Goal: Task Accomplishment & Management: Manage account settings

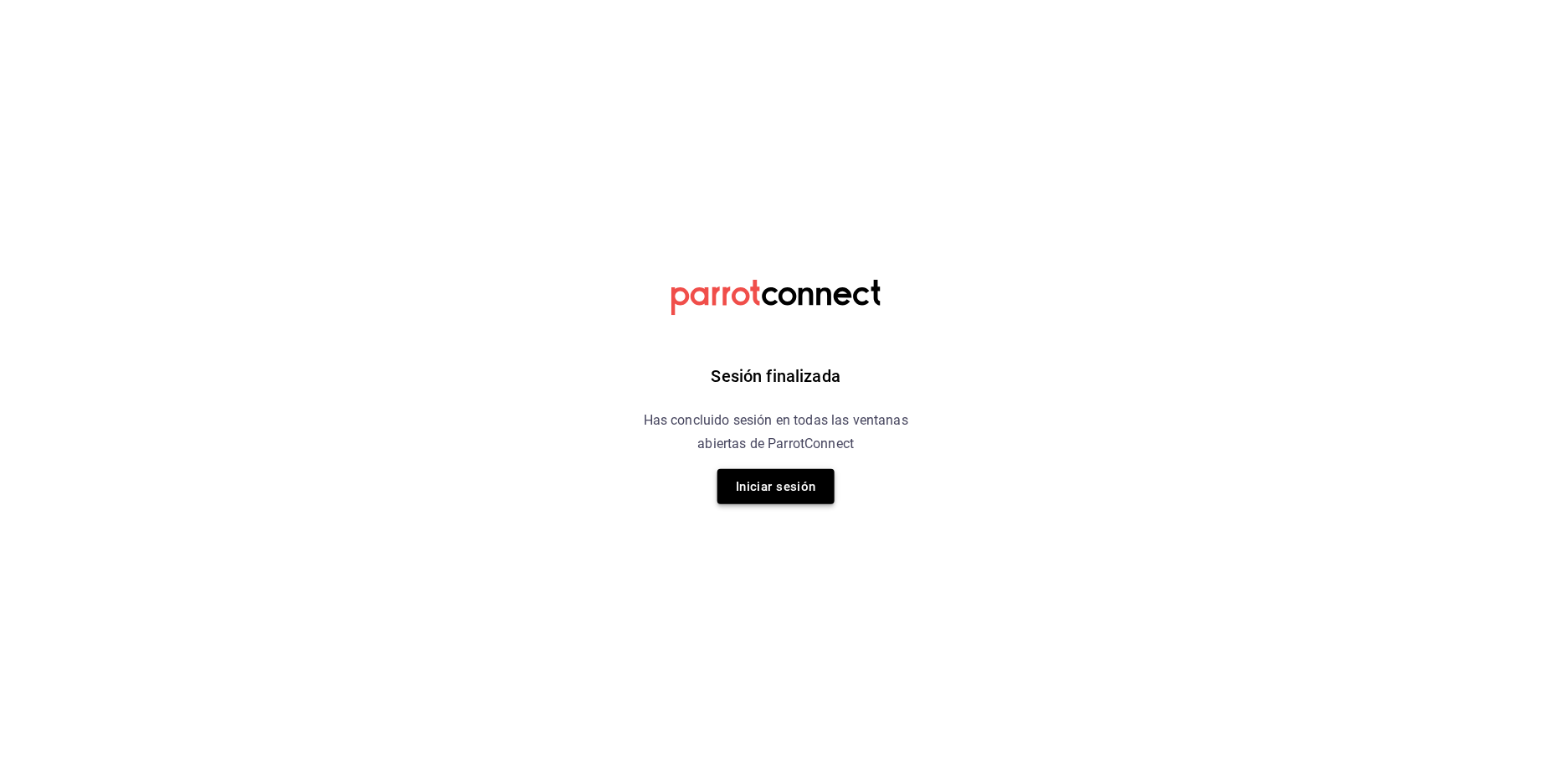
click at [772, 477] on button "Iniciar sesión" at bounding box center [775, 486] width 117 height 35
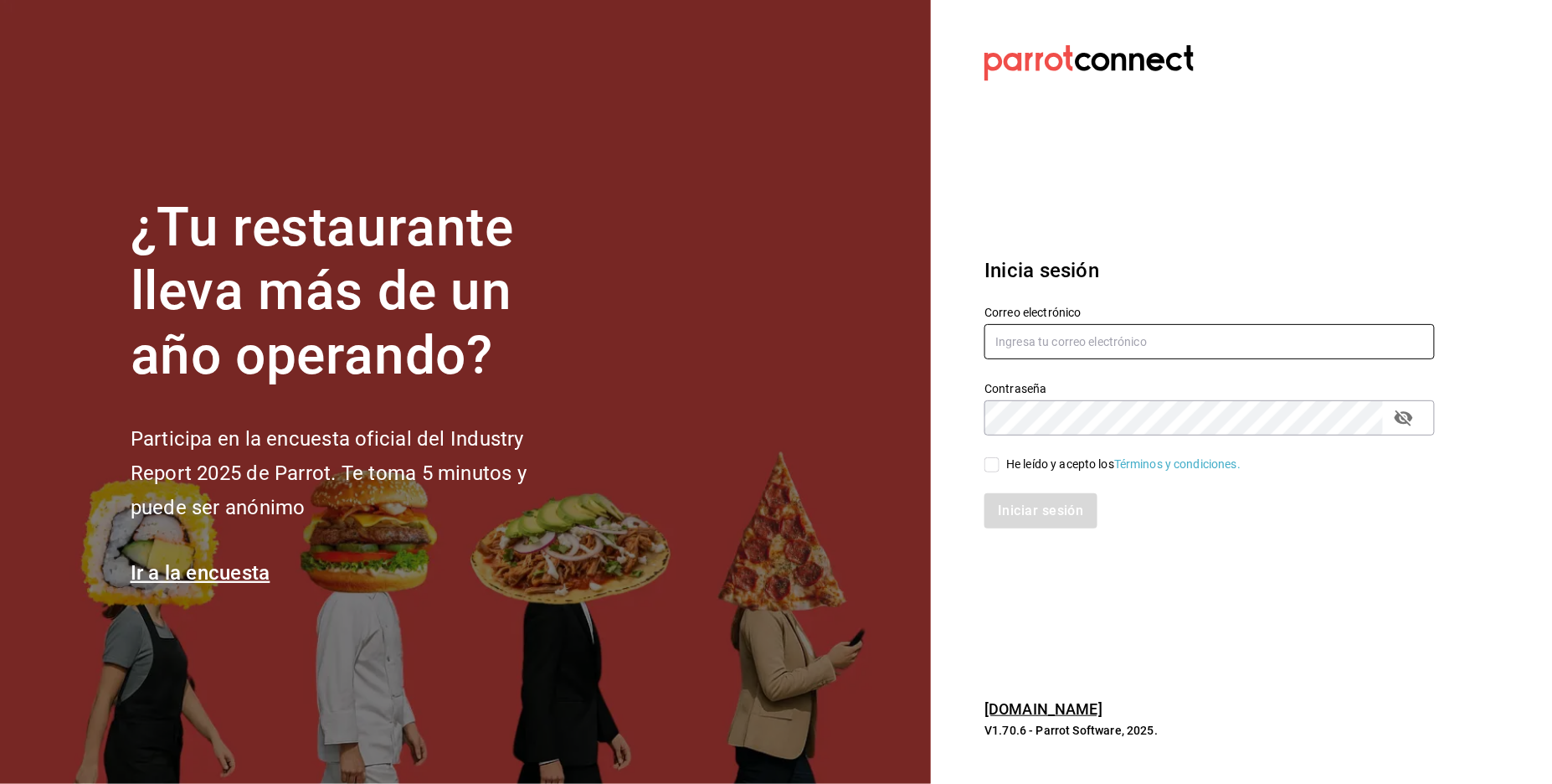
type input "[EMAIL_ADDRESS][DOMAIN_NAME]"
click at [1032, 464] on div "He leído y acepto los Términos y condiciones." at bounding box center [1123, 465] width 235 height 18
click at [1000, 464] on input "He leído y acepto los Términos y condiciones." at bounding box center [992, 465] width 15 height 15
checkbox input "true"
click at [1059, 523] on button "Iniciar sesión" at bounding box center [1041, 510] width 112 height 35
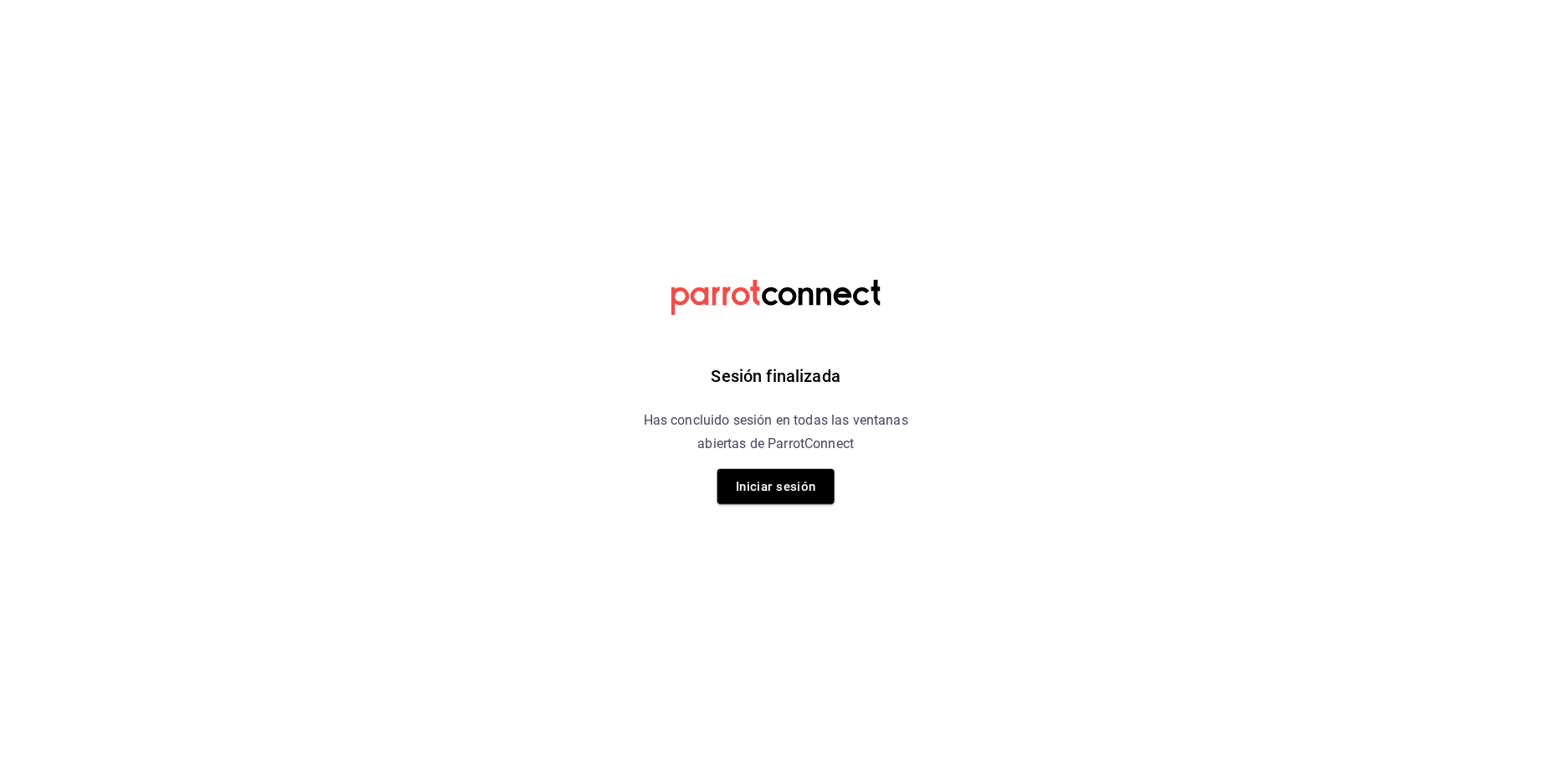
click at [782, 506] on div "Sesión finalizada Has concluido sesión en todas las ventanas abiertas de Parrot…" at bounding box center [777, 392] width 423 height 784
click at [794, 474] on button "Iniciar sesión" at bounding box center [775, 486] width 117 height 35
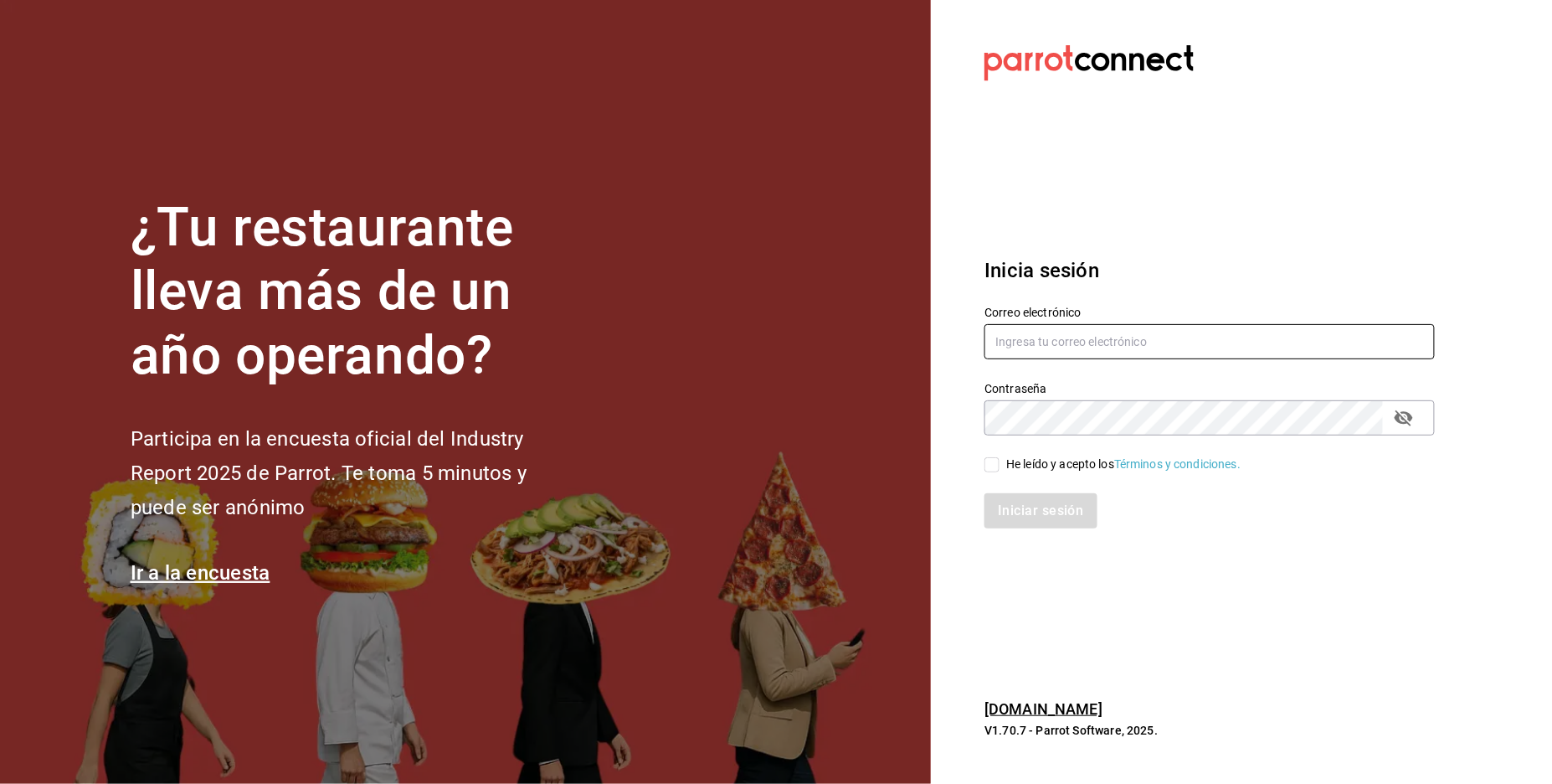
type input "nestorjrfernandez19@gmail.com"
click at [1077, 464] on div "He leído y acepto los Términos y condiciones." at bounding box center [1123, 465] width 235 height 18
click at [1000, 464] on input "He leído y acepto los Términos y condiciones." at bounding box center [992, 465] width 15 height 15
checkbox input "true"
click at [1042, 499] on button "Iniciar sesión" at bounding box center [1041, 510] width 112 height 35
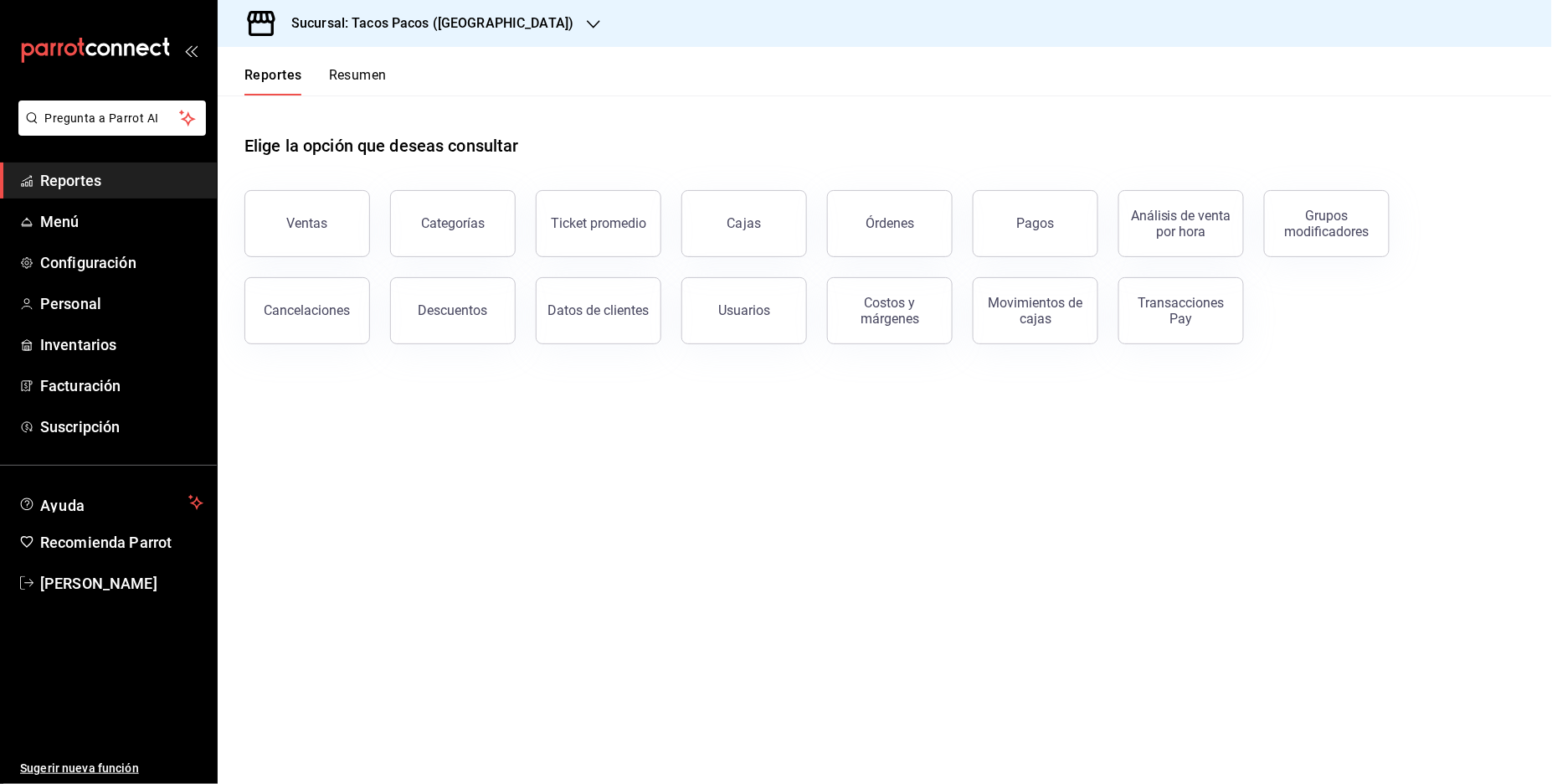
click at [471, 28] on h3 "Sucursal: Tacos Pacos (Barragan)" at bounding box center [425, 23] width 295 height 21
click at [393, 116] on div "Tacos Pacos (bartolomeo)" at bounding box center [343, 111] width 225 height 18
